Goal: Transaction & Acquisition: Book appointment/travel/reservation

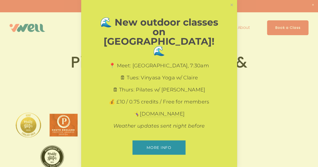
click at [168, 149] on div "🌊 New outdoor classes on [GEOGRAPHIC_DATA]! 🌊 📍 Meet: [GEOGRAPHIC_DATA], 7:30am…" at bounding box center [159, 88] width 156 height 176
click at [231, 8] on link "Close" at bounding box center [231, 5] width 9 height 9
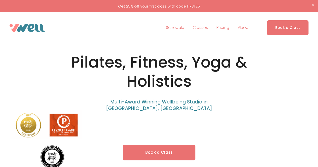
click at [171, 29] on link "Schedule" at bounding box center [175, 28] width 18 height 8
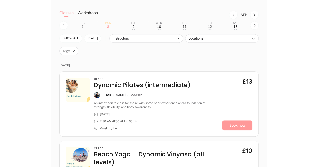
scroll to position [147, 0]
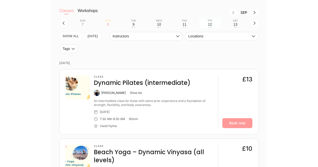
click at [210, 24] on div "12" at bounding box center [210, 24] width 4 height 4
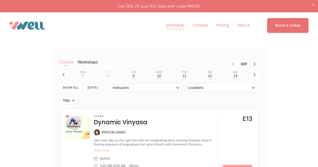
scroll to position [78, 0]
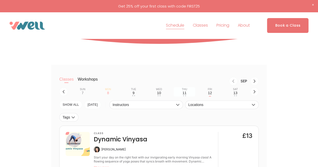
click at [185, 94] on div "11" at bounding box center [184, 93] width 4 height 4
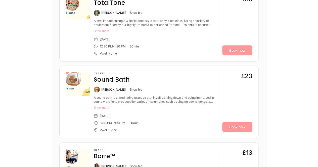
scroll to position [446, 0]
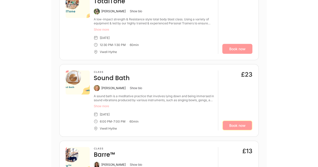
click at [231, 122] on link "Book now" at bounding box center [237, 125] width 30 height 10
click at [238, 124] on link "Book now" at bounding box center [237, 125] width 30 height 10
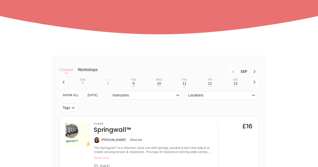
scroll to position [89, 0]
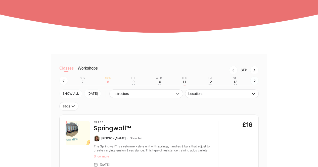
click at [252, 80] on icon "button" at bounding box center [254, 81] width 4 height 4
click at [135, 83] on div "16" at bounding box center [133, 82] width 4 height 4
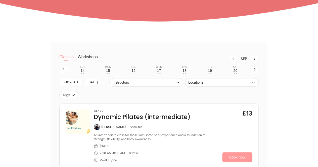
scroll to position [103, 0]
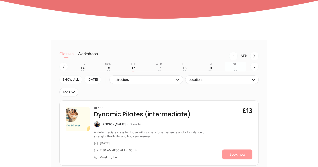
click at [235, 68] on div "20" at bounding box center [235, 68] width 4 height 4
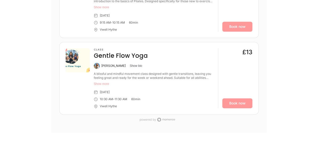
scroll to position [309, 0]
